Goal: Transaction & Acquisition: Download file/media

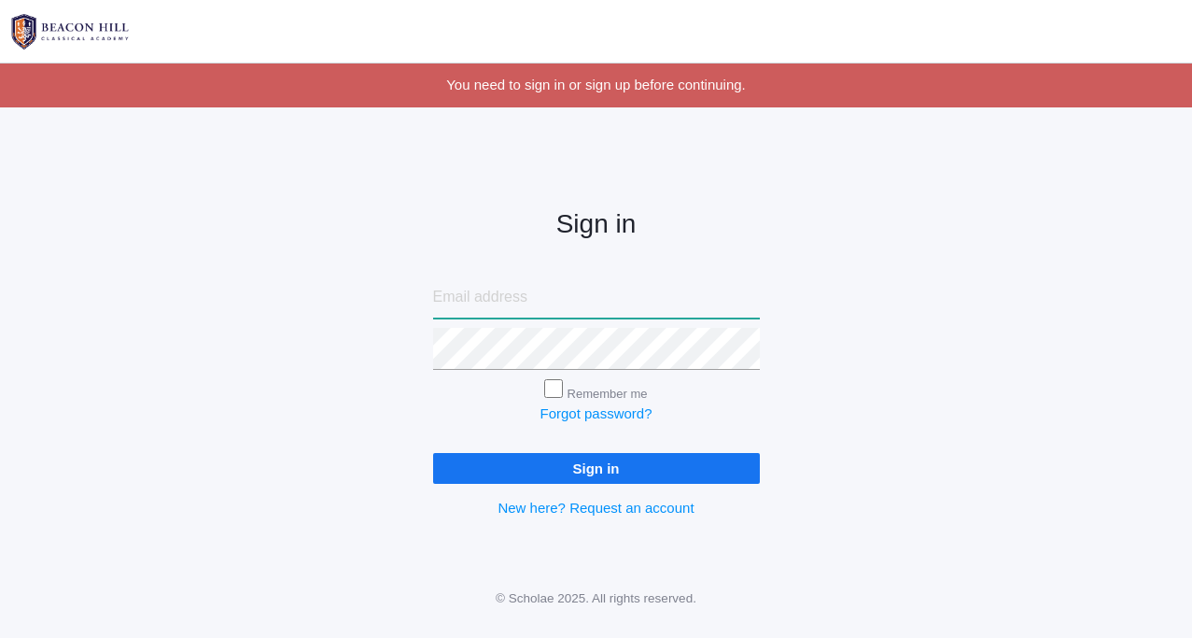
type input "[EMAIL_ADDRESS][DOMAIN_NAME]"
click at [554, 389] on input "Remember me" at bounding box center [553, 388] width 19 height 19
checkbox input "true"
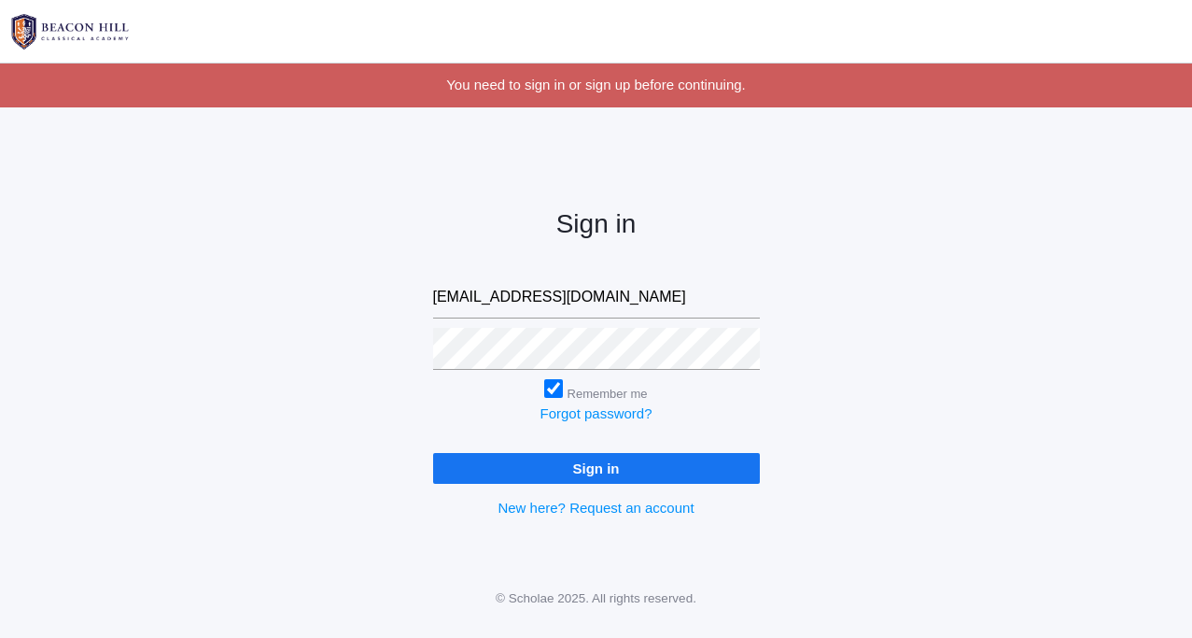
click at [550, 478] on input "Sign in" at bounding box center [596, 468] width 327 height 31
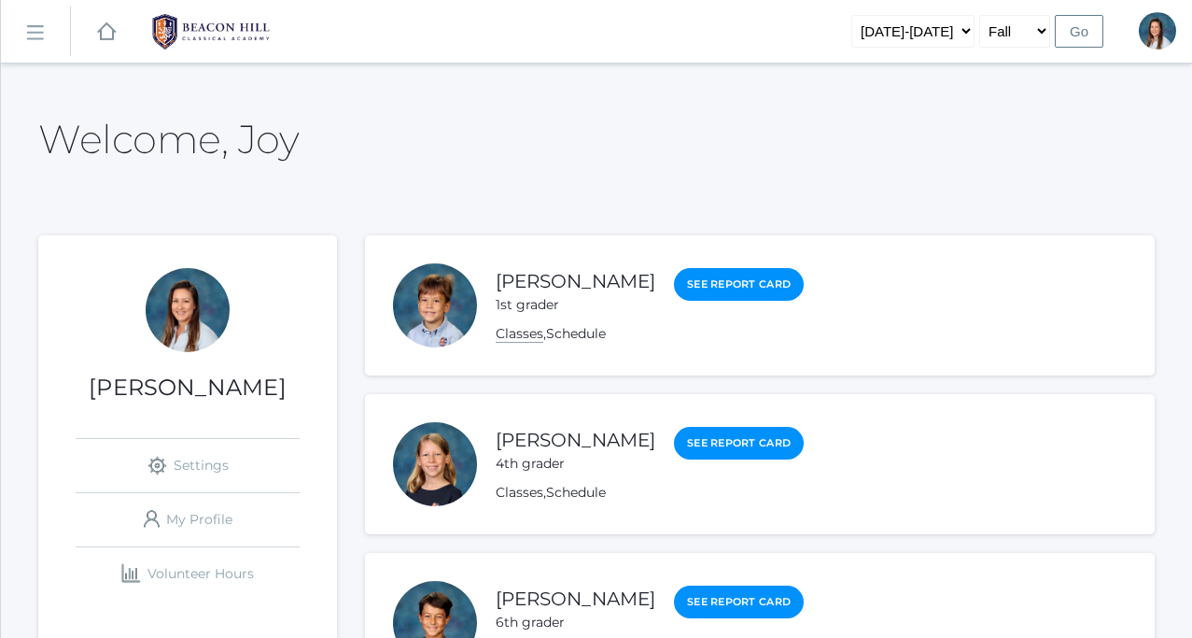
click at [527, 337] on link "Classes" at bounding box center [520, 334] width 48 height 18
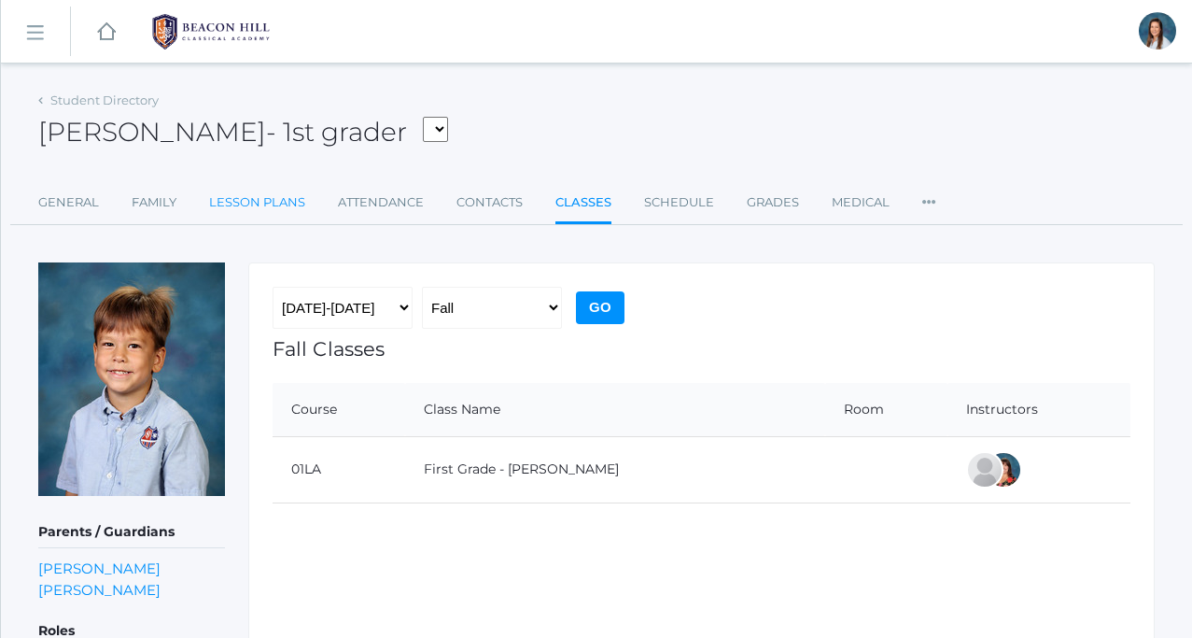
click at [282, 210] on link "Lesson Plans" at bounding box center [257, 202] width 96 height 37
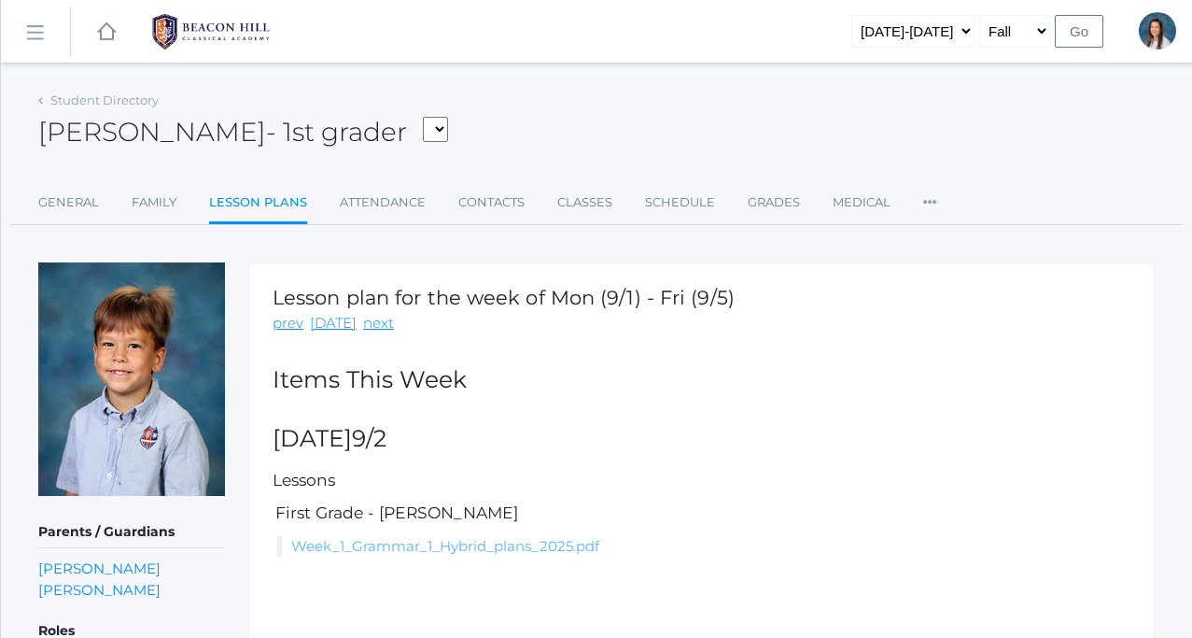
click at [401, 542] on link "Week_1_Grammar_1_Hybrid_plans_2025.pdf" at bounding box center [445, 546] width 308 height 18
